Goal: Find specific page/section: Find specific page/section

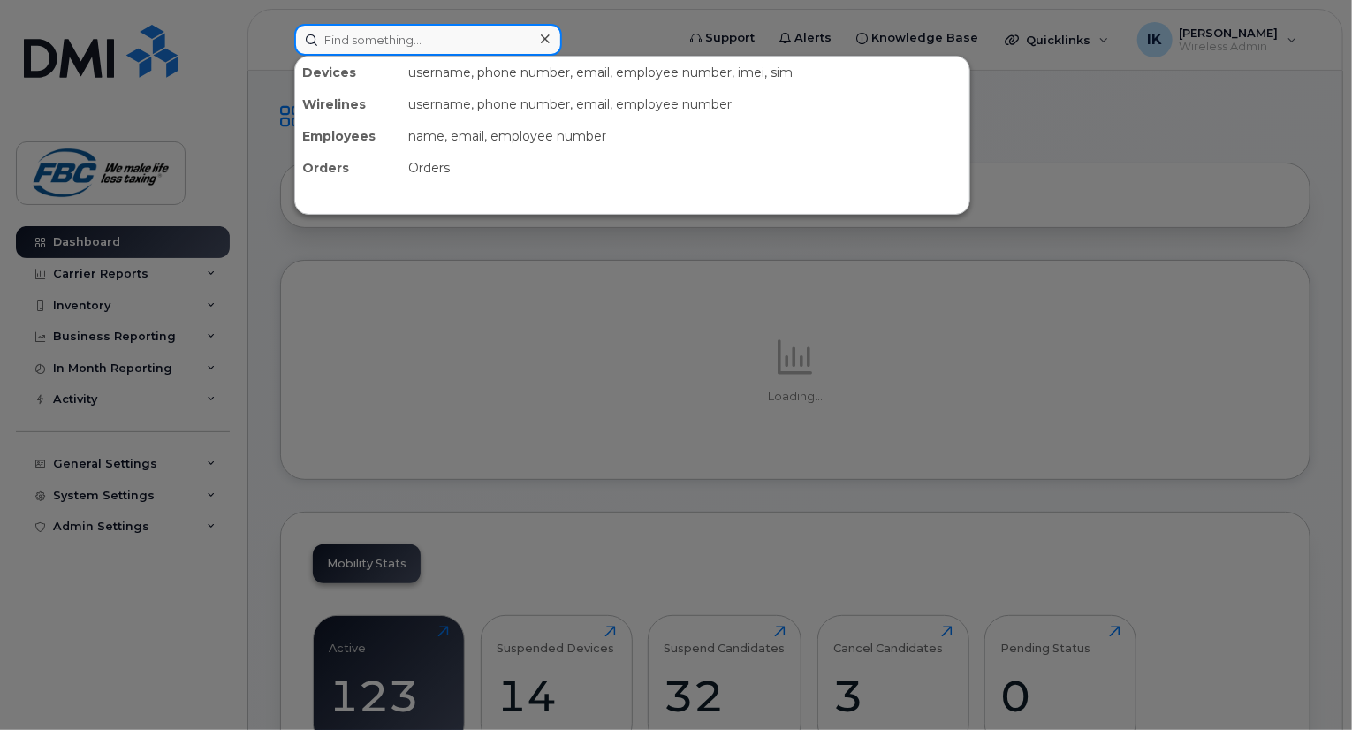
click at [400, 34] on input at bounding box center [428, 40] width 268 height 32
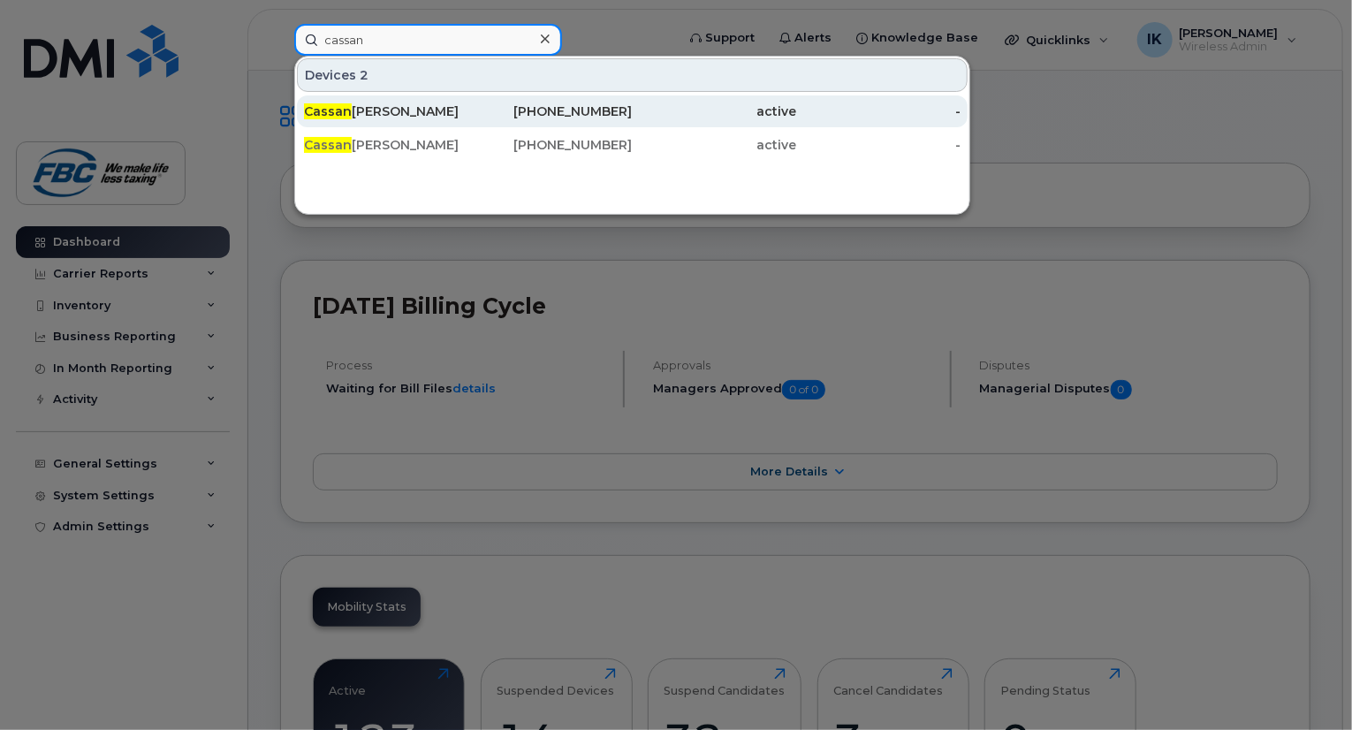
type input "cassan"
click at [363, 110] on div "[PERSON_NAME] dra [PERSON_NAME]" at bounding box center [386, 111] width 164 height 18
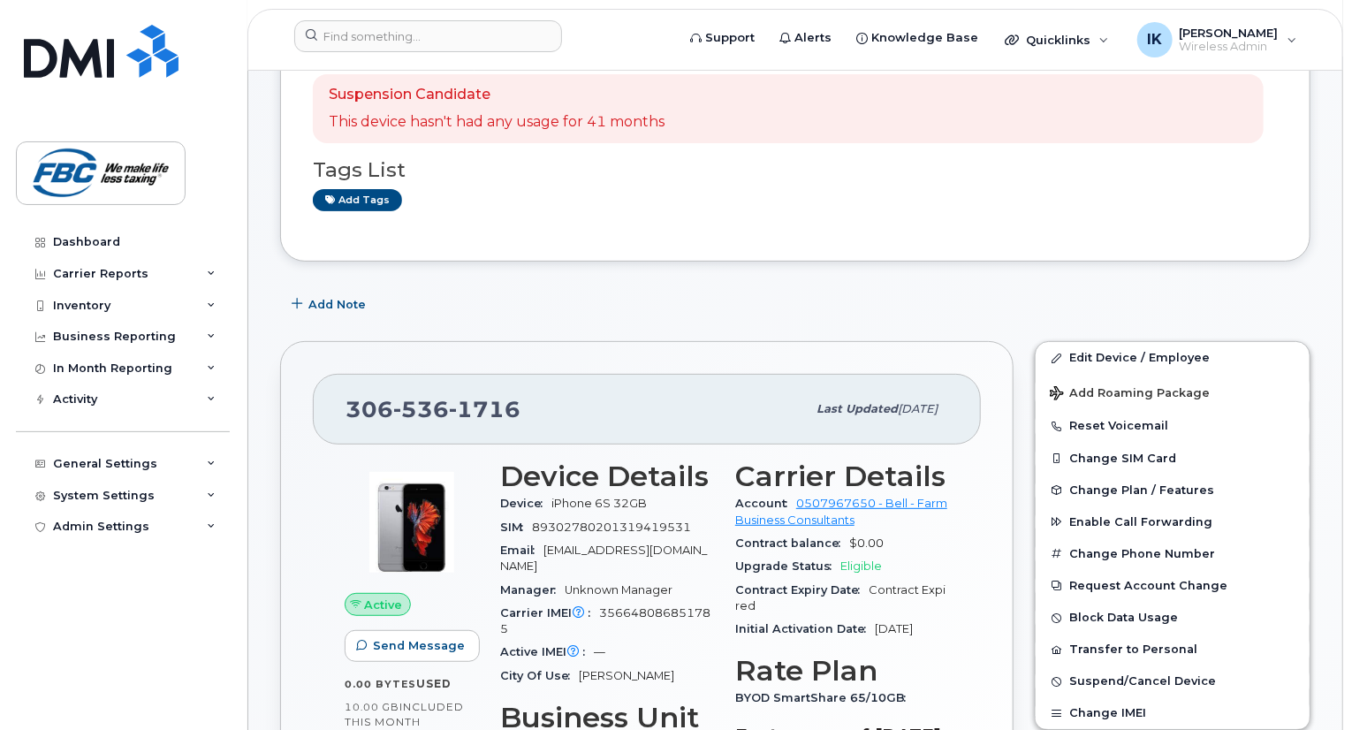
scroll to position [106, 0]
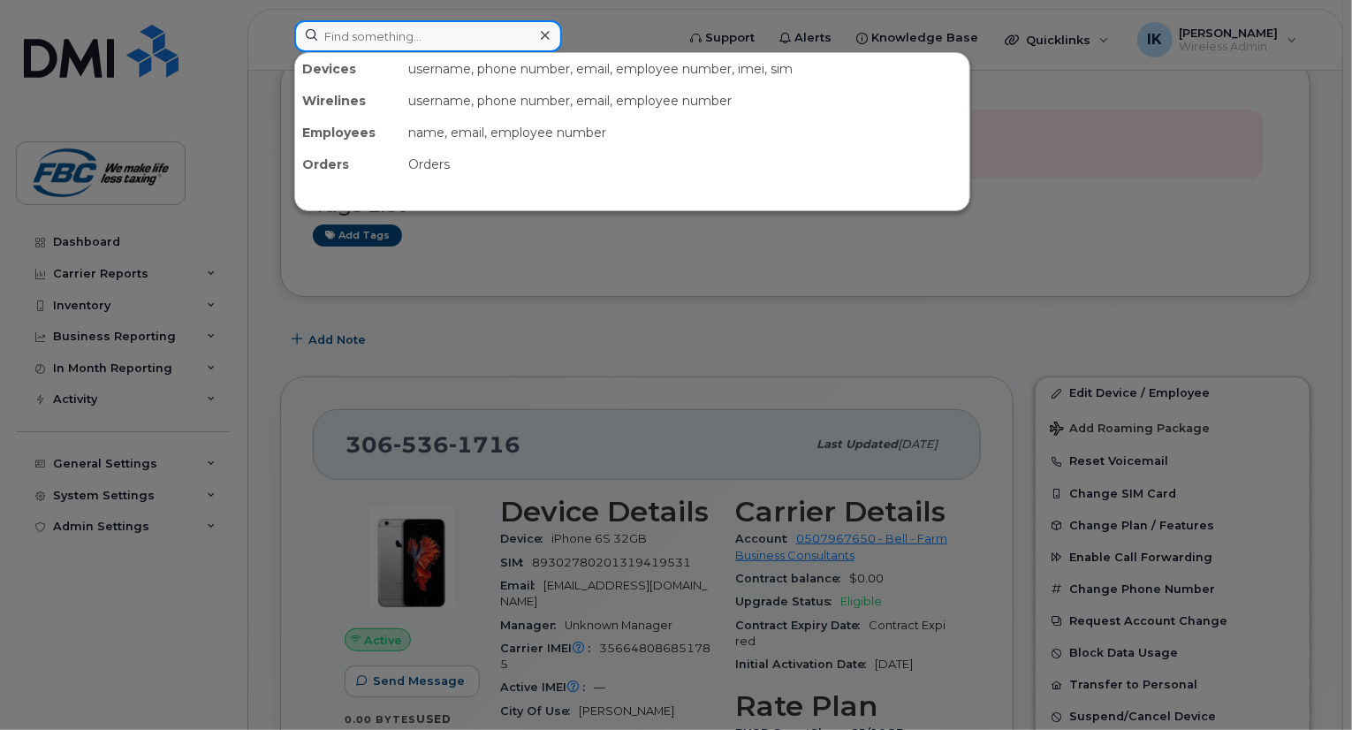
click at [504, 30] on input at bounding box center [428, 36] width 268 height 32
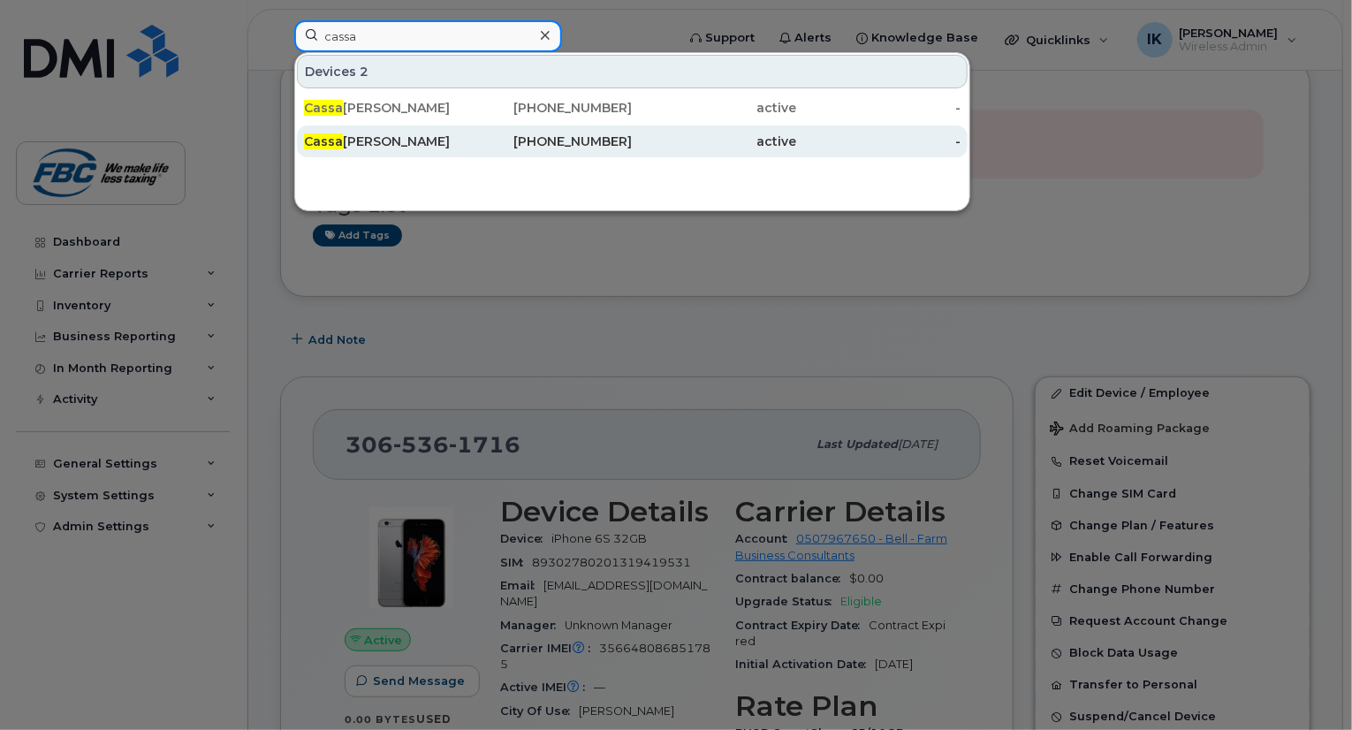
type input "cassa"
click at [372, 140] on div "Cassa ndra Haynes" at bounding box center [386, 142] width 164 height 18
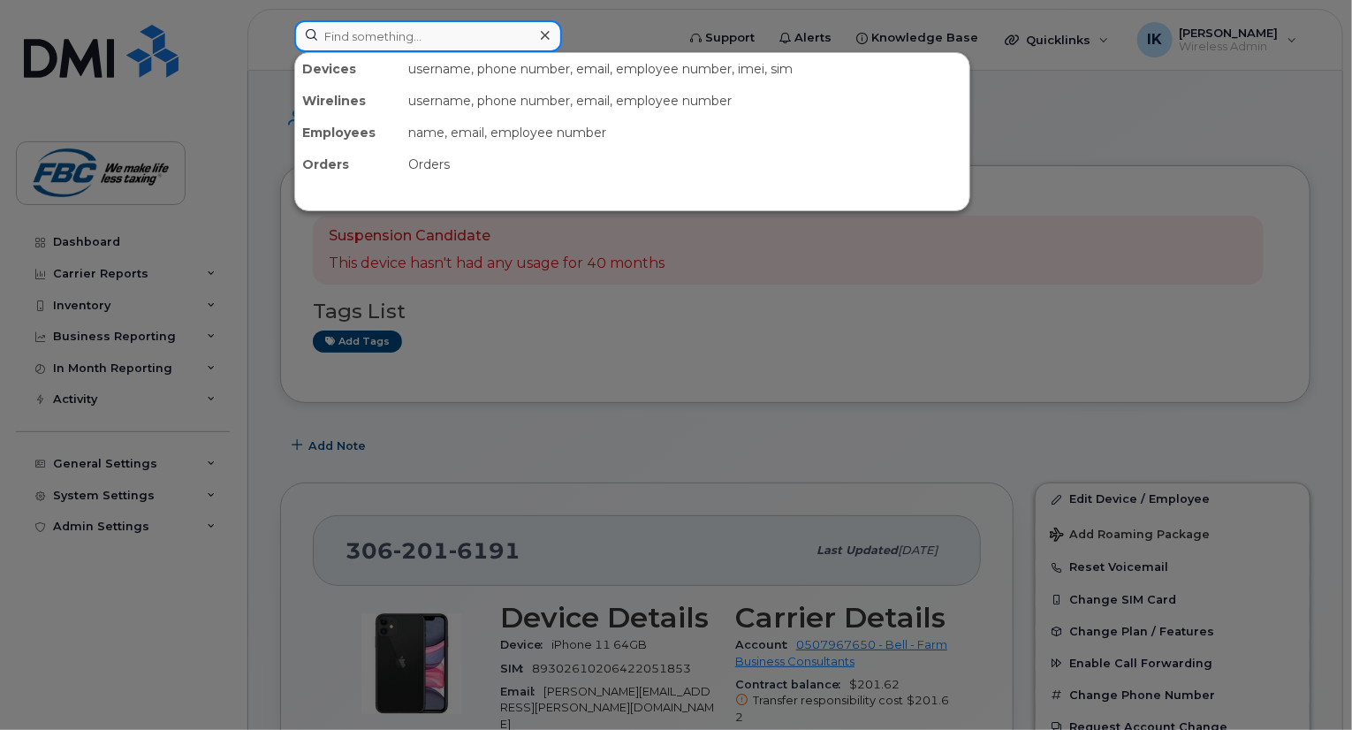
click at [453, 47] on input at bounding box center [428, 36] width 268 height 32
click at [905, 343] on div at bounding box center [676, 365] width 1352 height 730
click at [435, 34] on input at bounding box center [428, 36] width 268 height 32
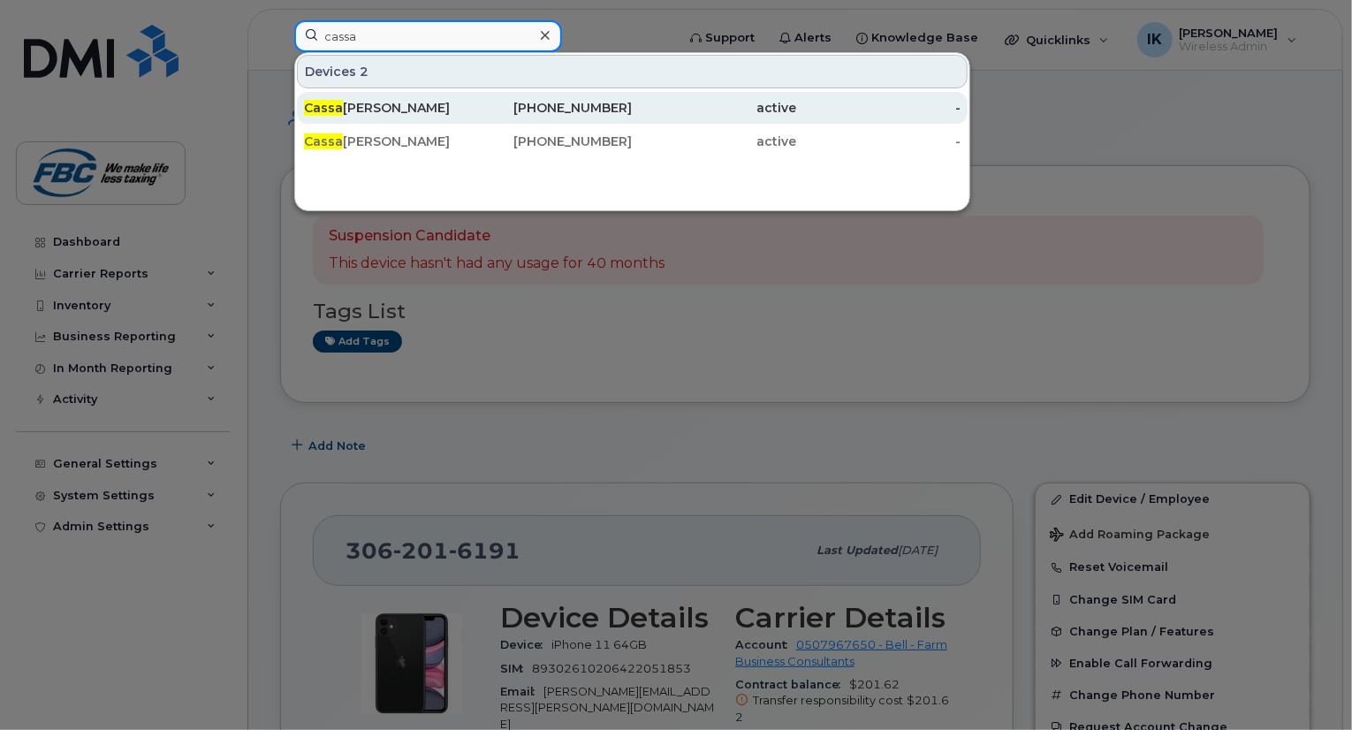
type input "cassa"
click at [382, 97] on div "Cassa ndra Haynes" at bounding box center [386, 108] width 164 height 32
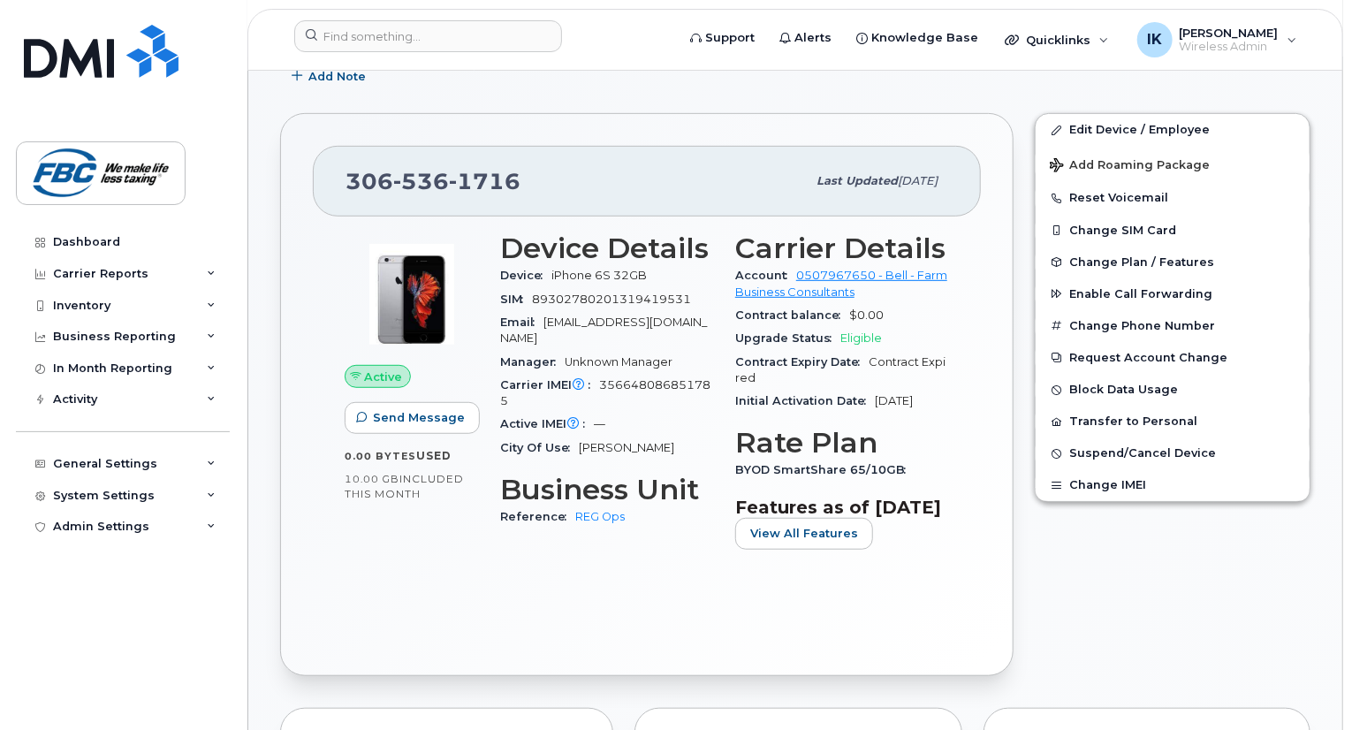
scroll to position [399, 0]
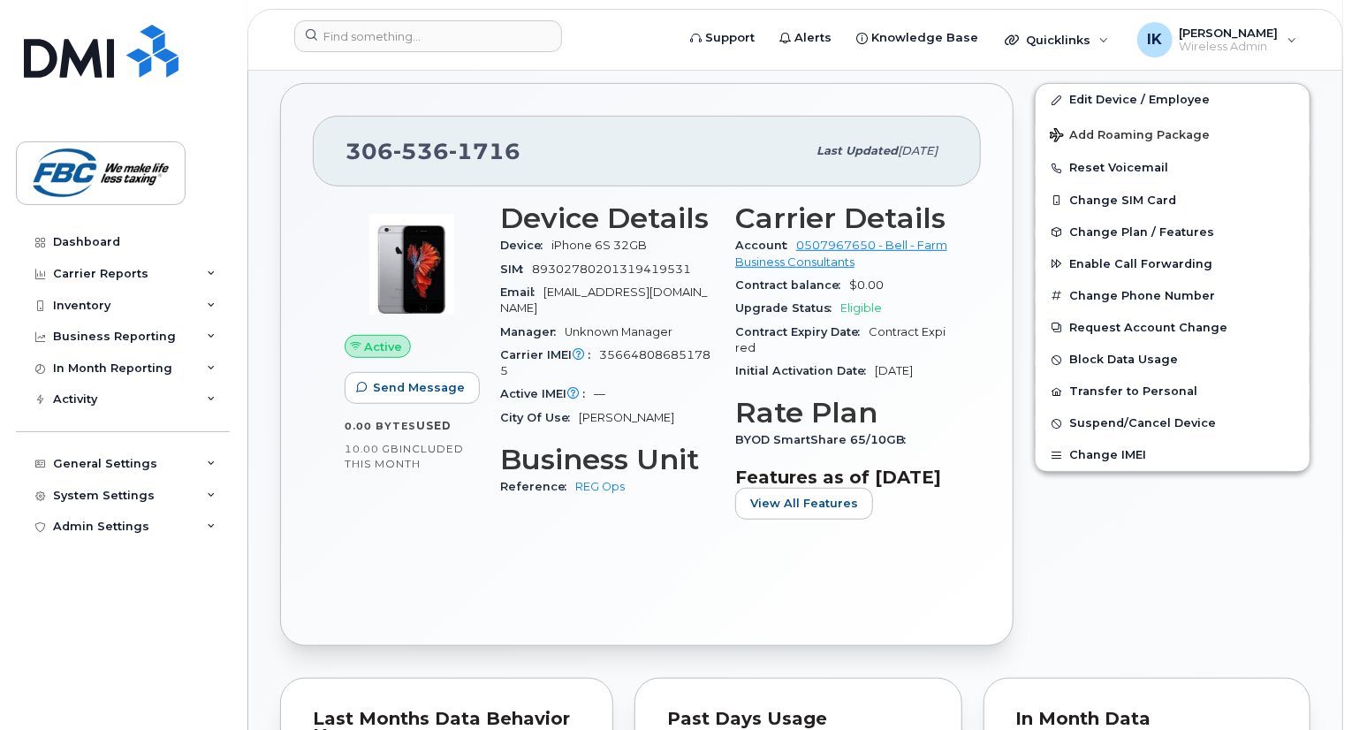
click at [519, 580] on div "Active Send Message 0.00 Bytes  used 10.00 GB  included this month Device Detai…" at bounding box center [647, 399] width 668 height 426
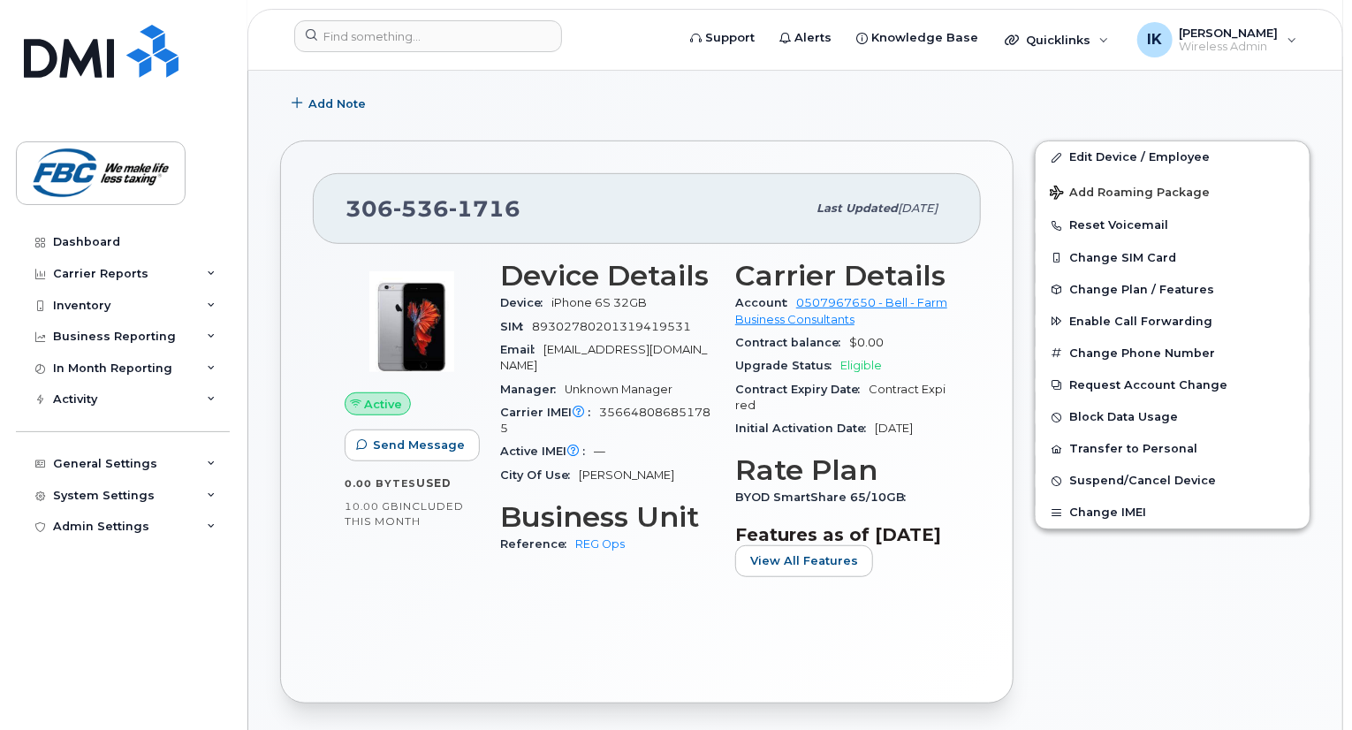
scroll to position [353, 0]
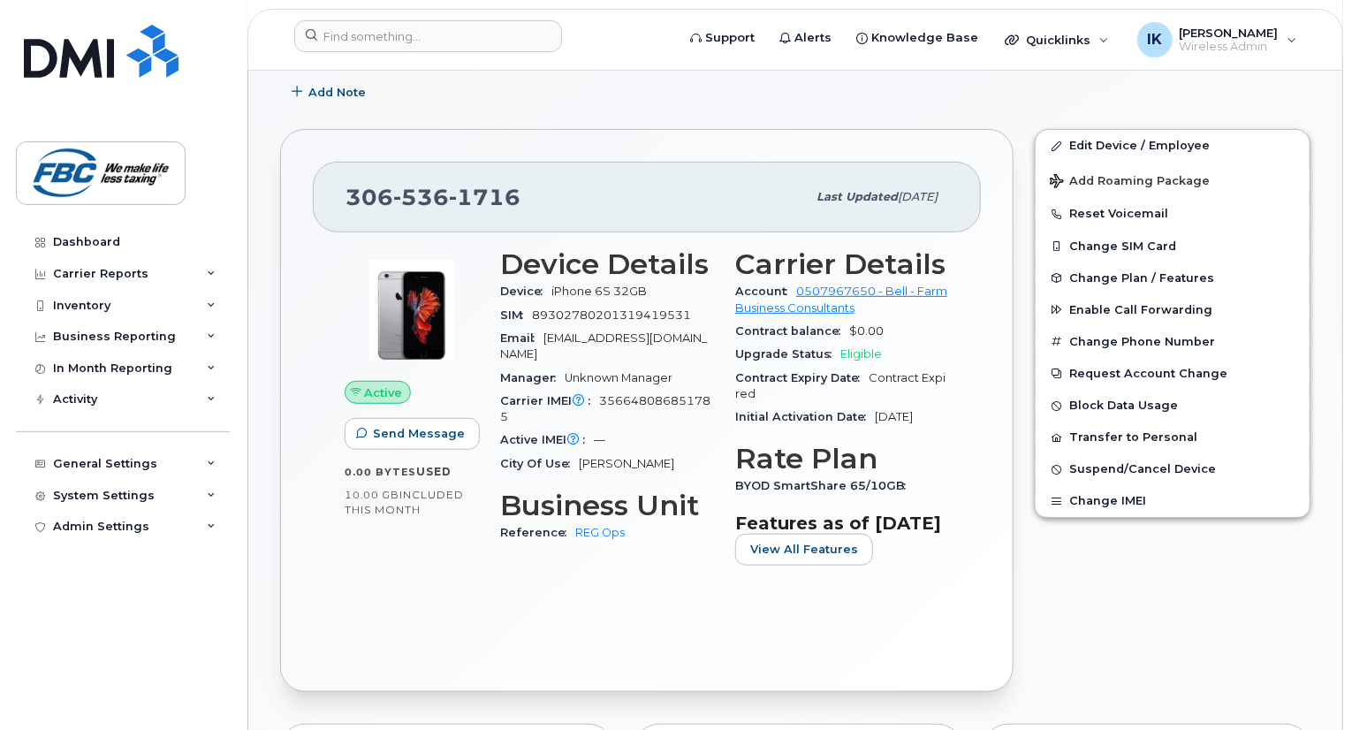
click at [508, 203] on span "1716" at bounding box center [485, 197] width 72 height 27
click at [531, 315] on span "SIM" at bounding box center [516, 314] width 32 height 13
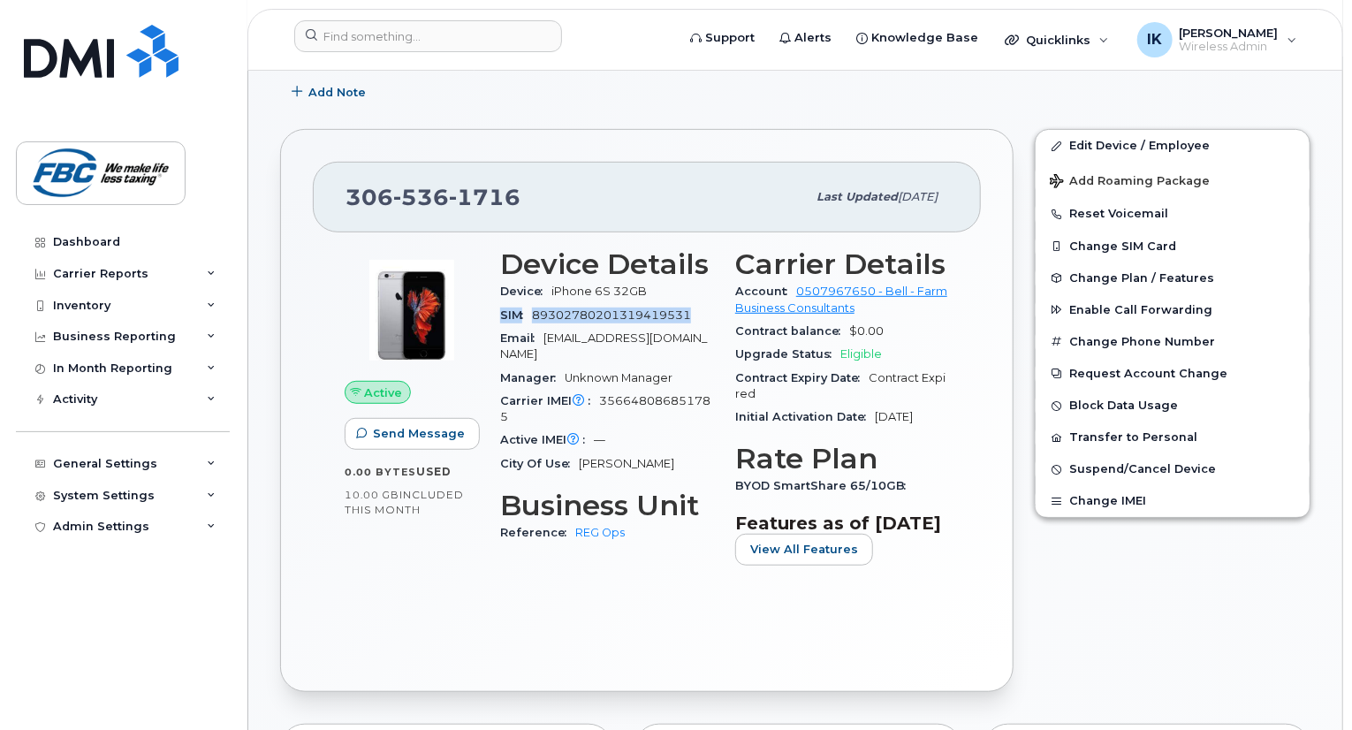
click at [531, 315] on span "SIM" at bounding box center [516, 314] width 32 height 13
click at [393, 186] on span "536" at bounding box center [421, 197] width 56 height 27
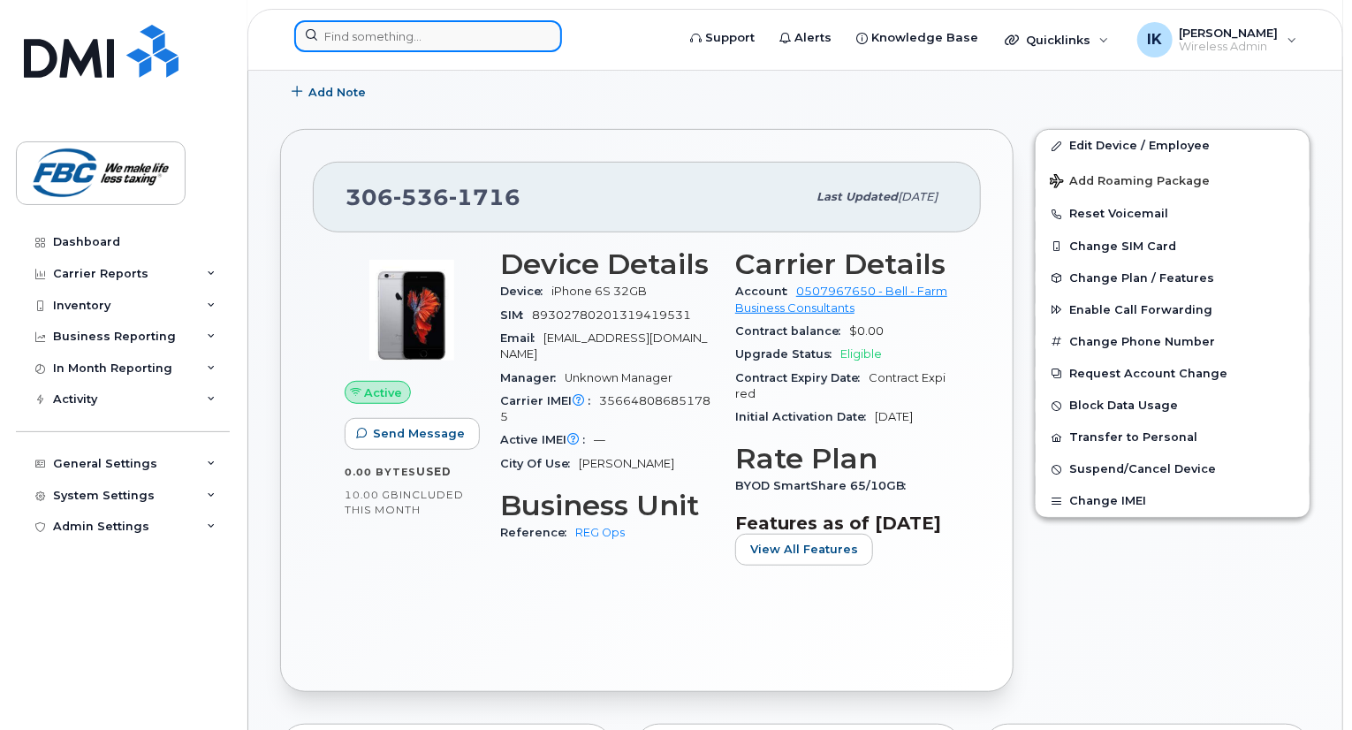
click at [456, 36] on input at bounding box center [428, 36] width 268 height 32
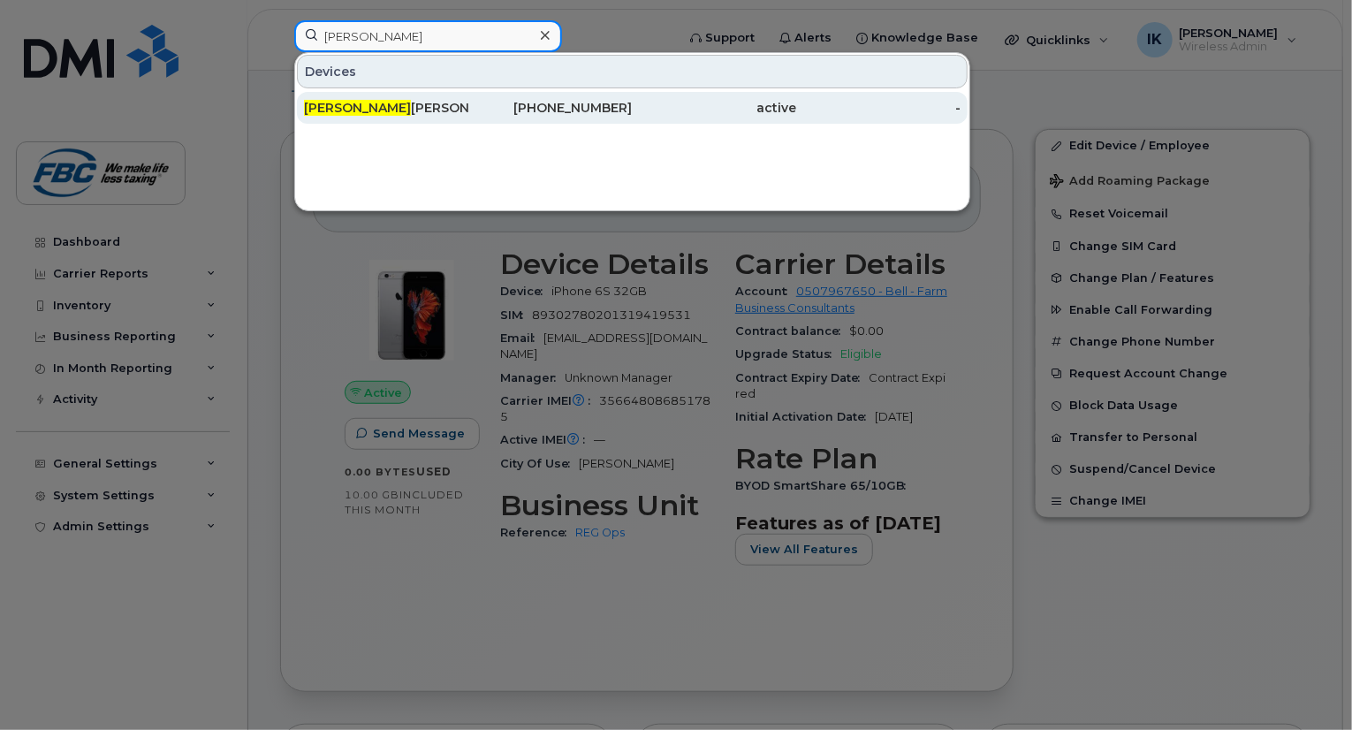
type input "Darrel"
click at [350, 112] on div "Darrel Mclauchlan" at bounding box center [386, 108] width 164 height 18
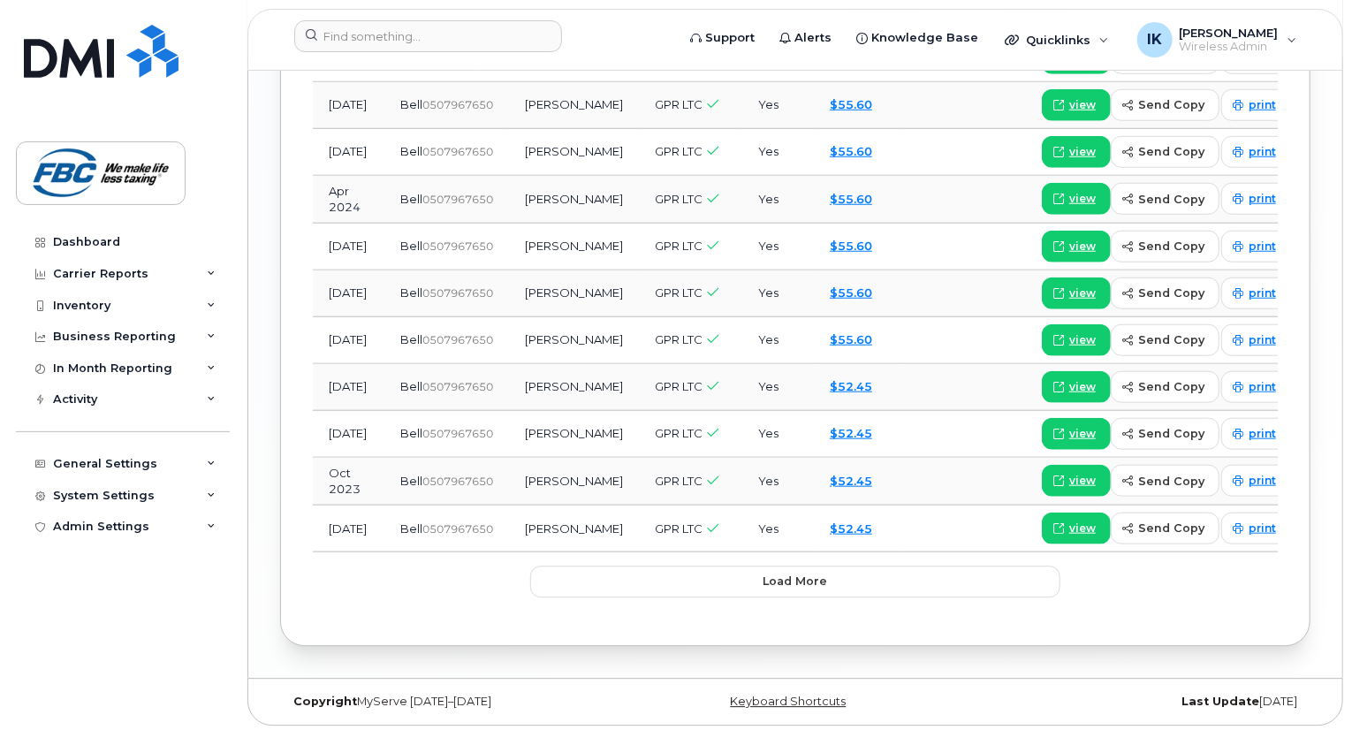
scroll to position [2278, 0]
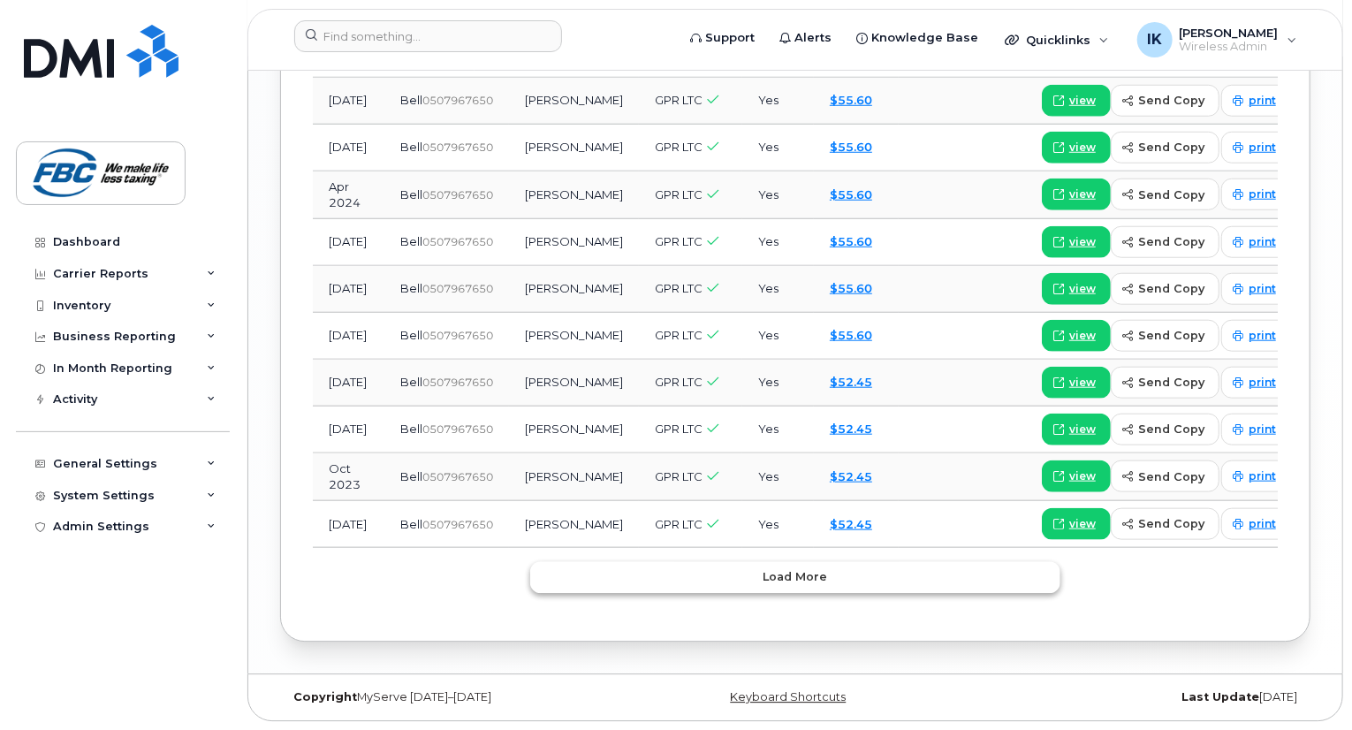
click at [750, 580] on button "Load more" at bounding box center [795, 577] width 530 height 32
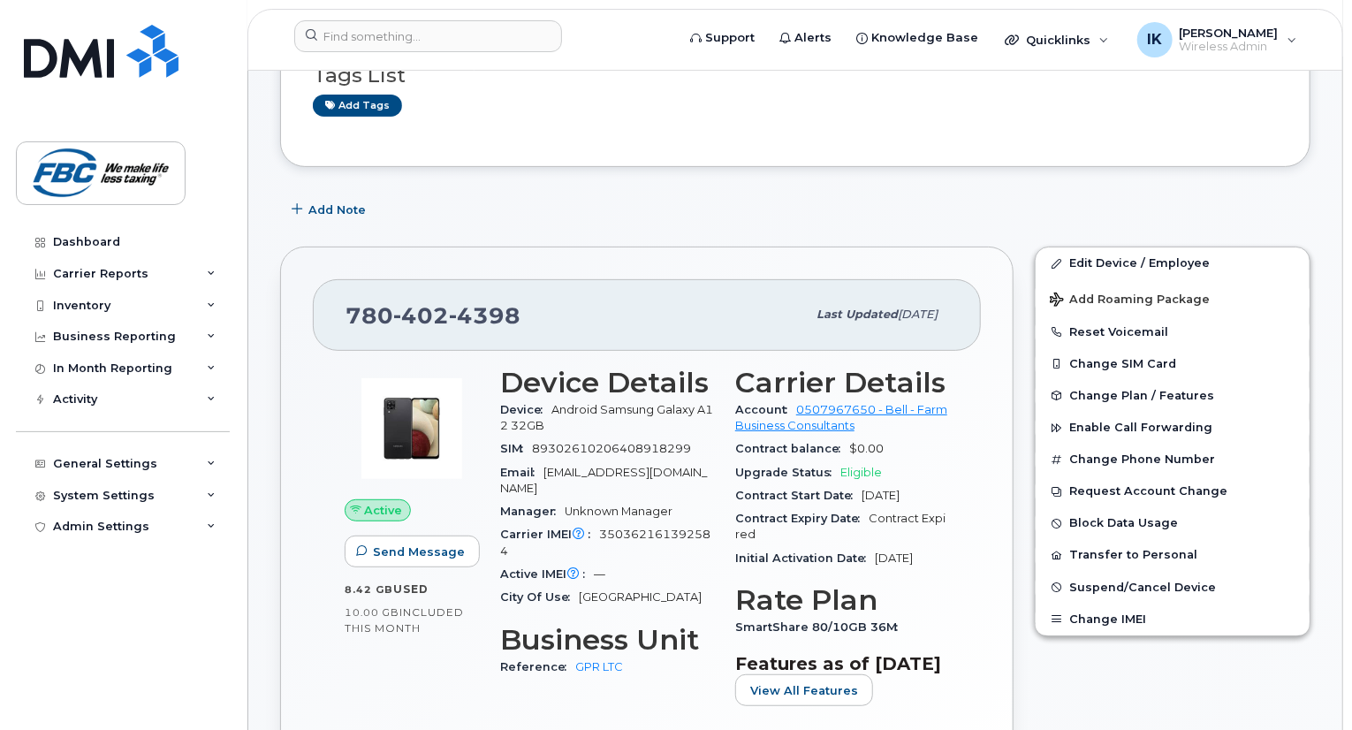
scroll to position [203, 0]
